Goal: Information Seeking & Learning: Learn about a topic

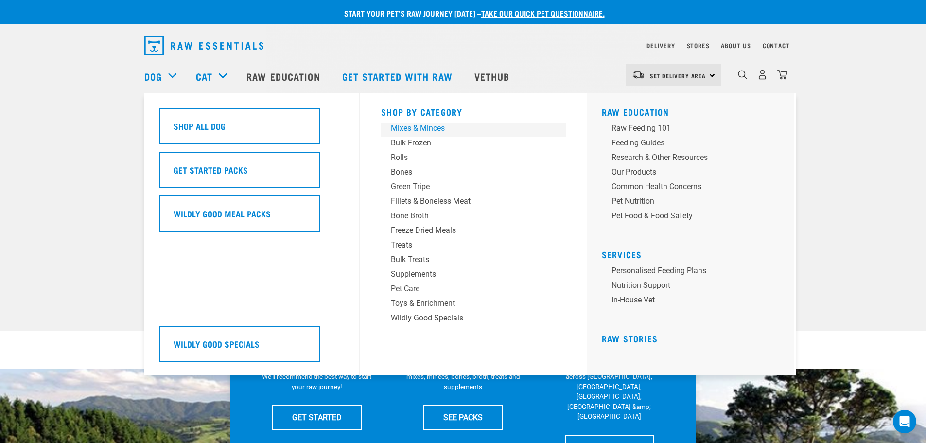
click at [410, 129] on div "Mixes & Minces" at bounding box center [467, 128] width 152 height 12
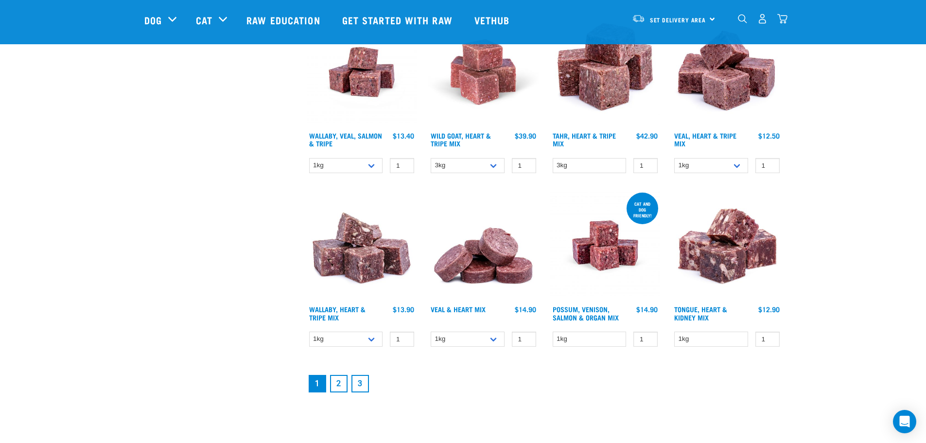
scroll to position [1181, 0]
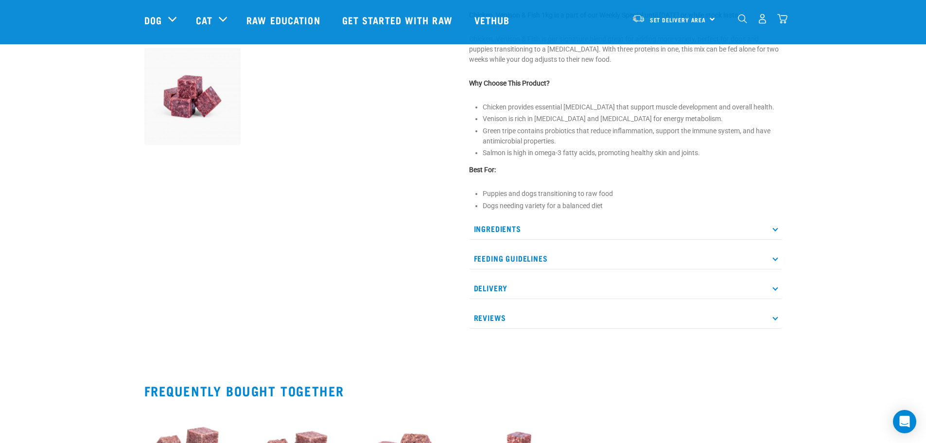
scroll to position [354, 0]
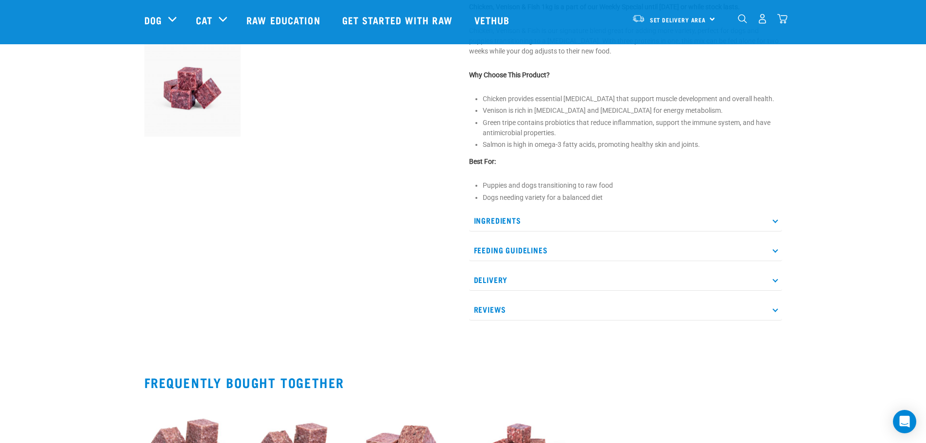
click at [763, 222] on p "Ingredients" at bounding box center [625, 220] width 313 height 22
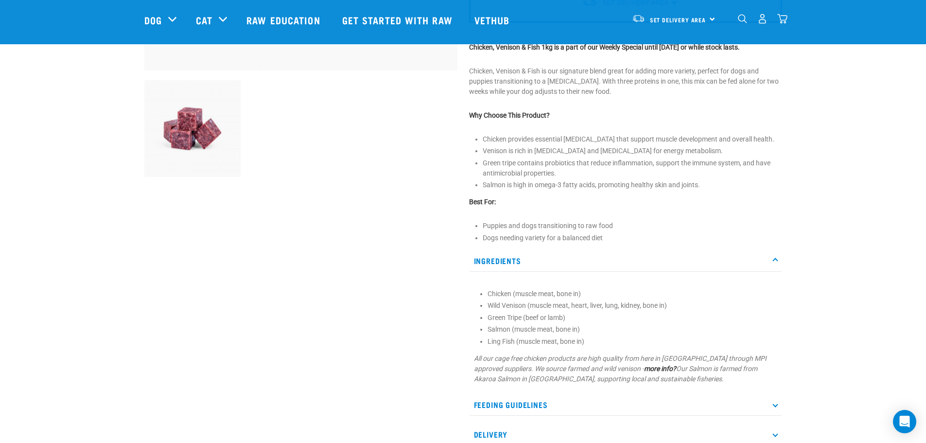
scroll to position [350, 0]
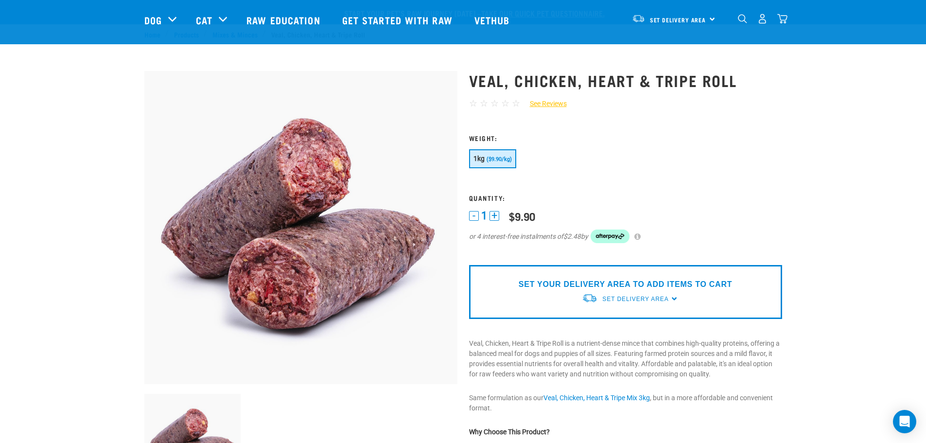
scroll to position [240, 0]
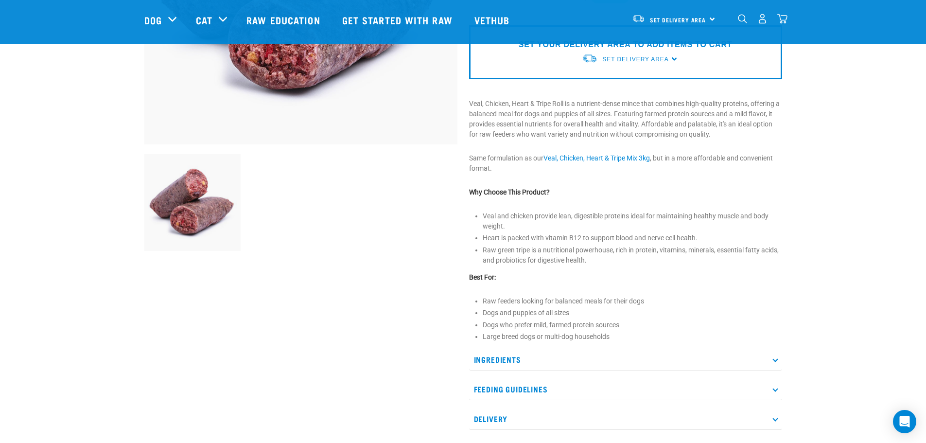
click at [771, 369] on p "Ingredients" at bounding box center [625, 359] width 313 height 22
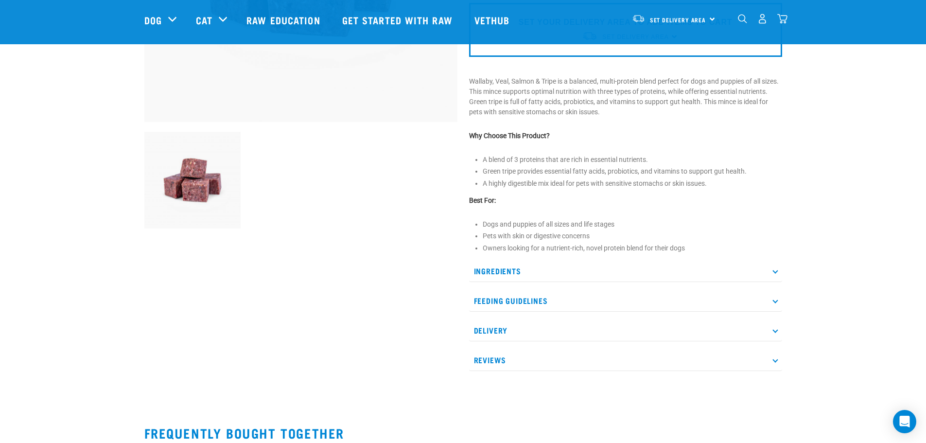
scroll to position [272, 0]
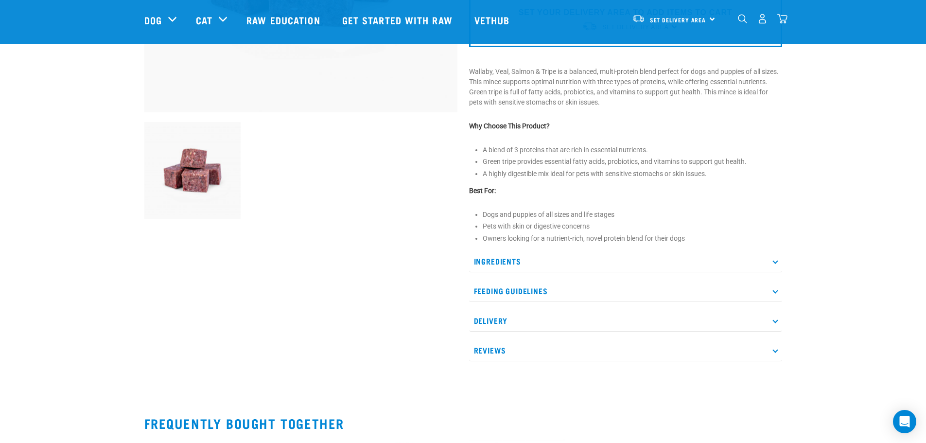
click at [768, 262] on p "Ingredients" at bounding box center [625, 261] width 313 height 22
